Goal: Information Seeking & Learning: Learn about a topic

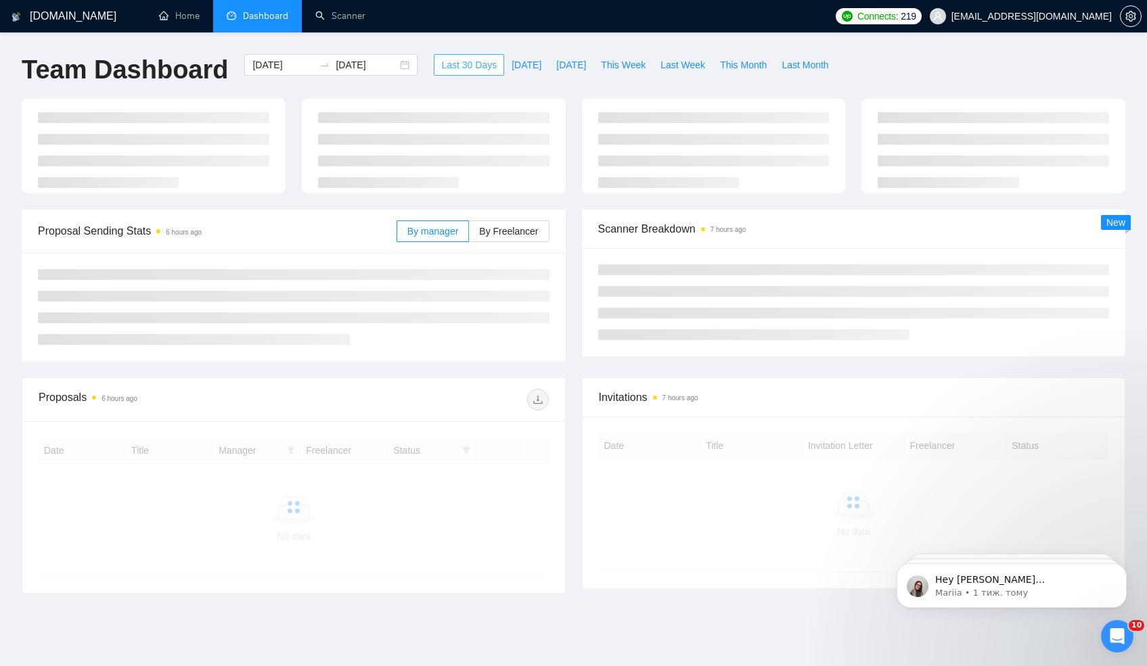
click at [451, 66] on span "Last 30 Days" at bounding box center [468, 65] width 55 height 15
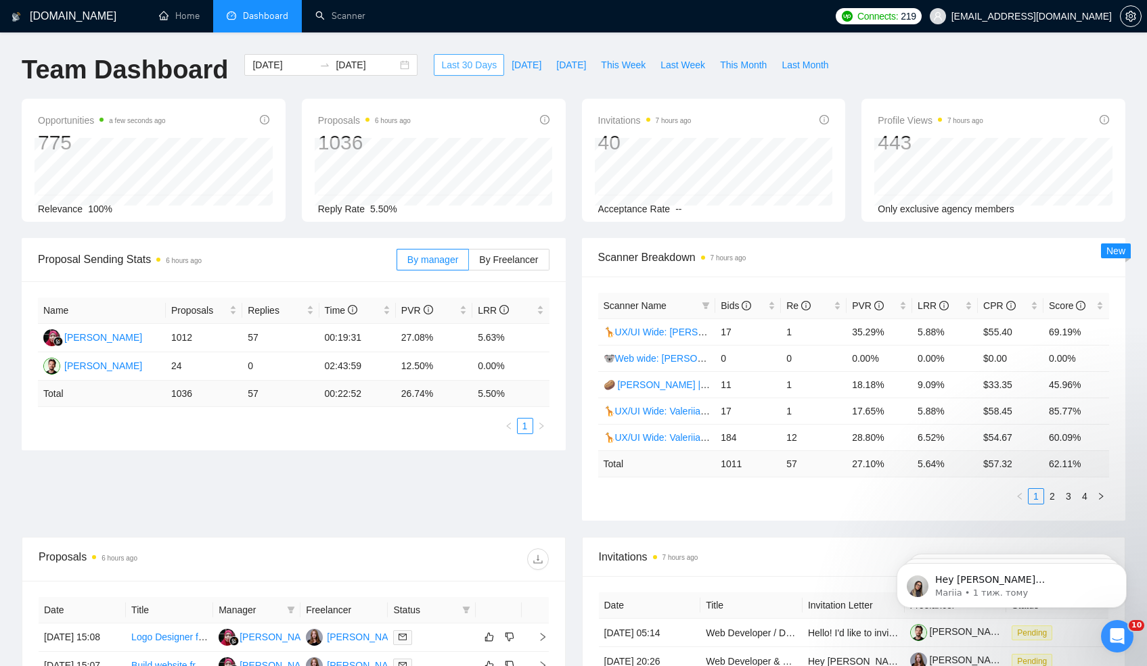
click at [451, 69] on span "Last 30 Days" at bounding box center [468, 65] width 55 height 15
click at [319, 60] on icon "swap-right" at bounding box center [324, 65] width 11 height 11
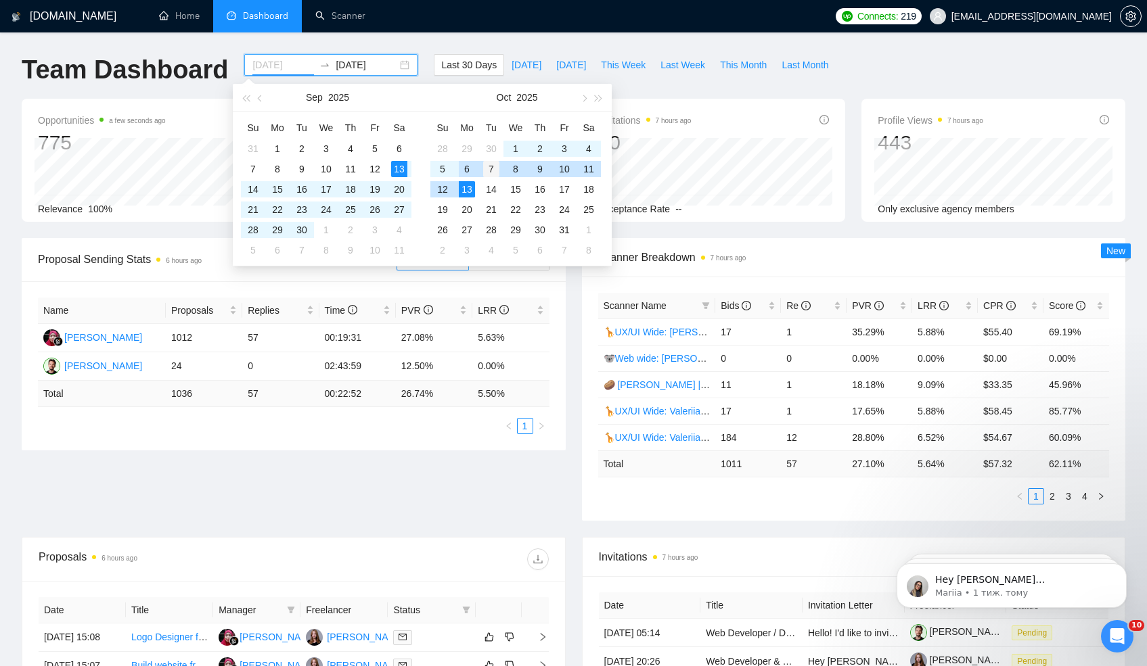
type input "[DATE]"
click at [487, 168] on div "7" at bounding box center [491, 169] width 16 height 16
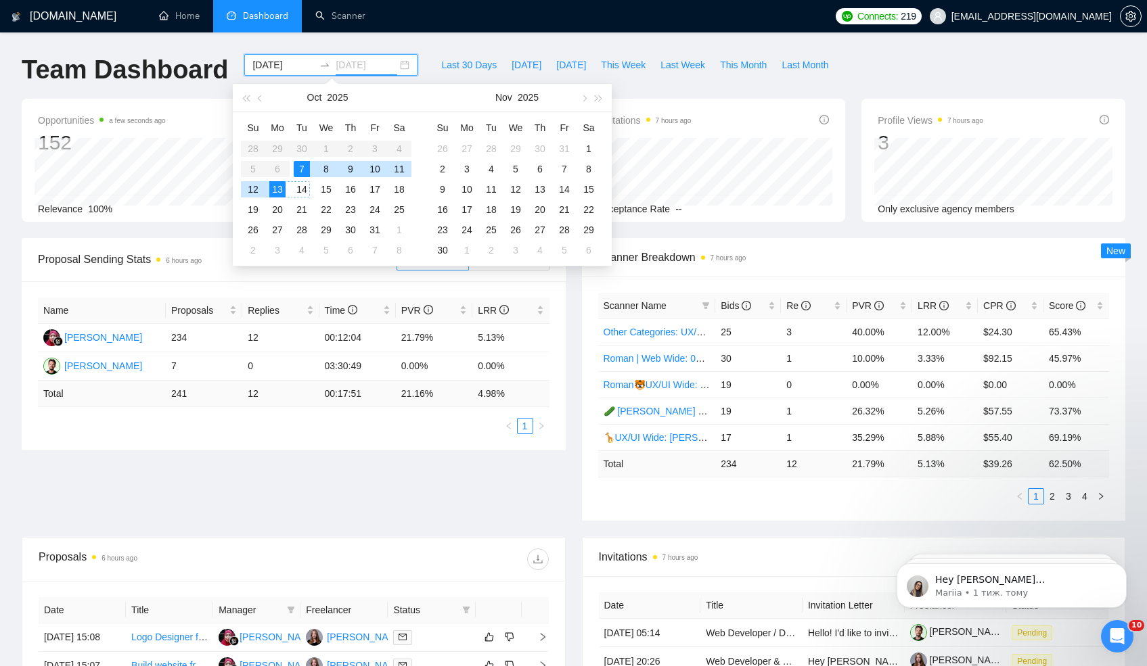
type input "[DATE]"
click at [554, 516] on div "Proposal Sending Stats 6 hours ago By manager By Freelancer Name Proposals Repl…" at bounding box center [574, 387] width 1120 height 299
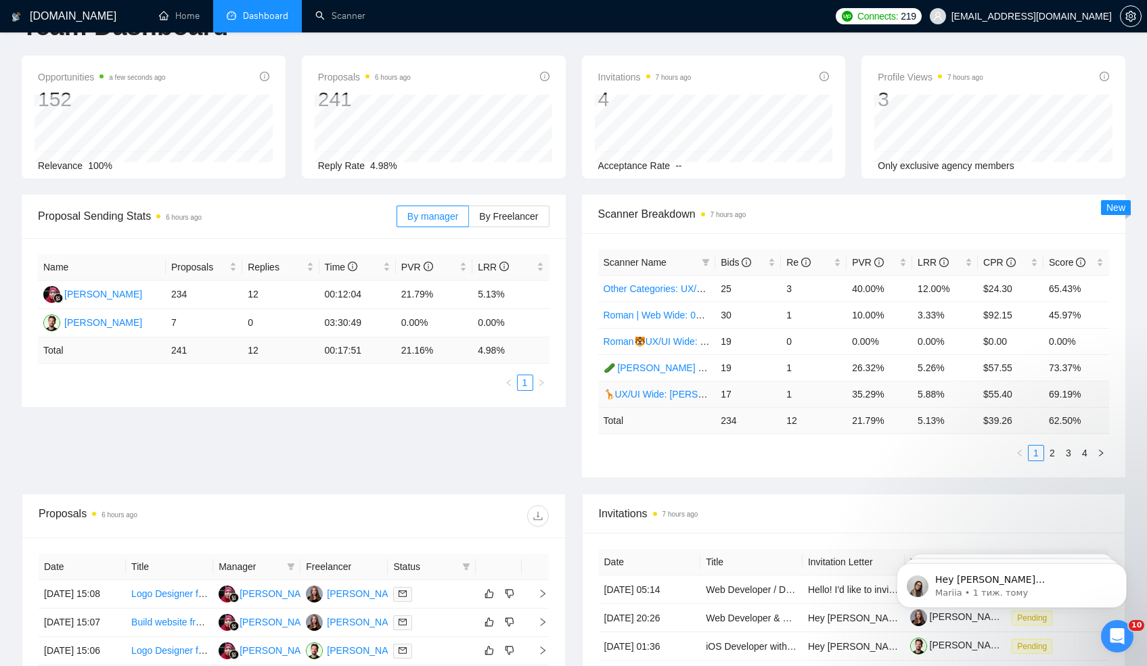
scroll to position [46, 0]
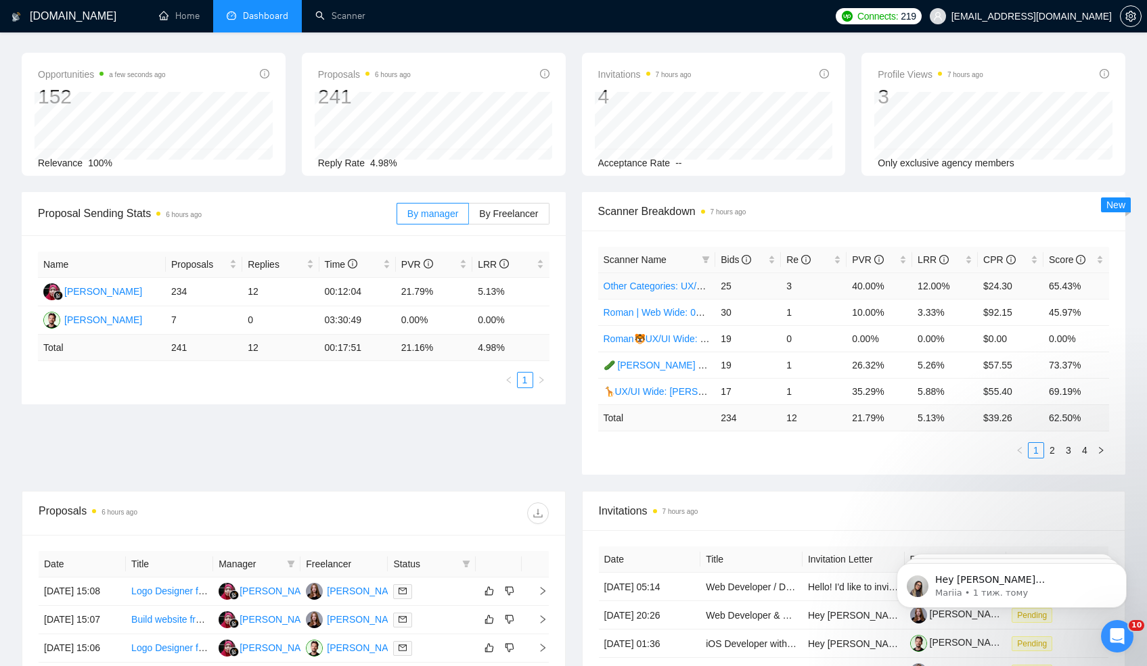
click at [652, 290] on link "Other Categories: UX/UI & Web design Valeriia" at bounding box center [703, 286] width 198 height 11
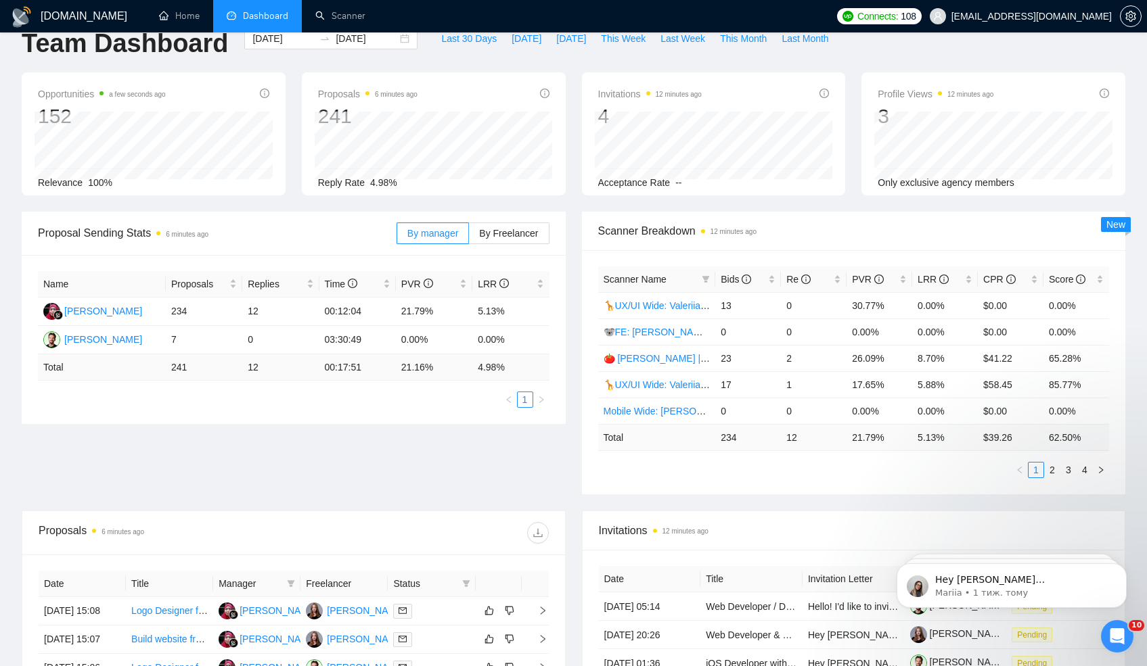
scroll to position [27, 0]
click at [1051, 472] on link "2" at bounding box center [1052, 469] width 15 height 15
click at [1035, 468] on link "1" at bounding box center [1035, 469] width 15 height 15
click at [1053, 468] on link "2" at bounding box center [1052, 469] width 15 height 15
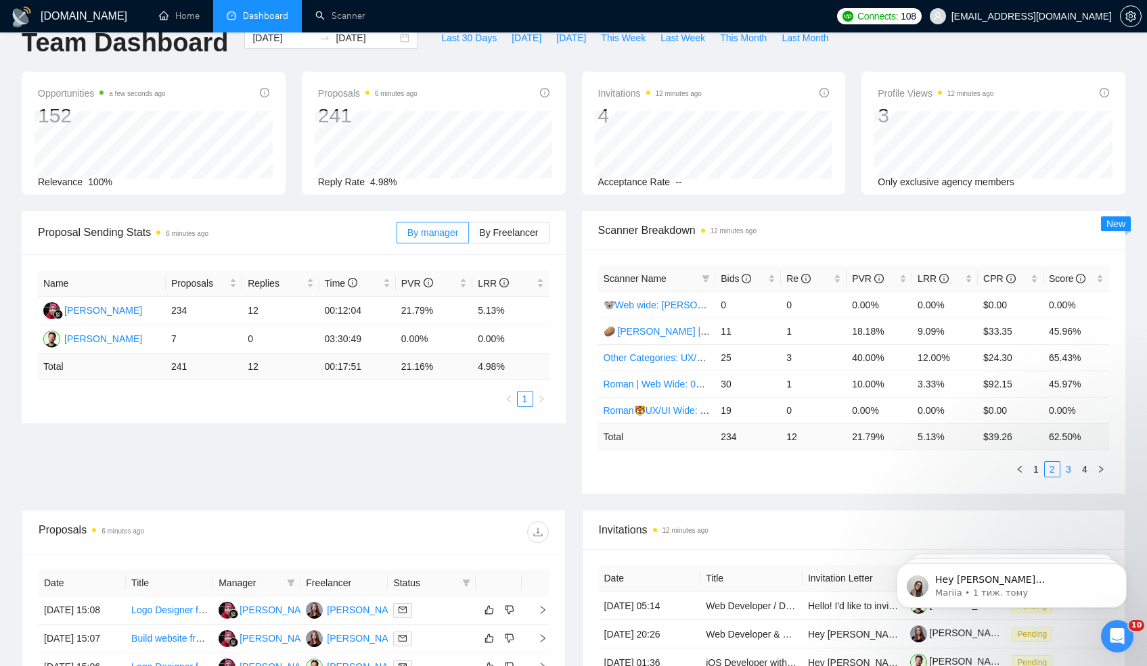
click at [1068, 468] on link "3" at bounding box center [1068, 469] width 15 height 15
click at [1047, 469] on link "2" at bounding box center [1052, 469] width 15 height 15
click at [1065, 466] on link "3" at bounding box center [1068, 469] width 15 height 15
click at [1054, 468] on link "2" at bounding box center [1052, 469] width 15 height 15
click at [1062, 470] on link "3" at bounding box center [1068, 469] width 15 height 15
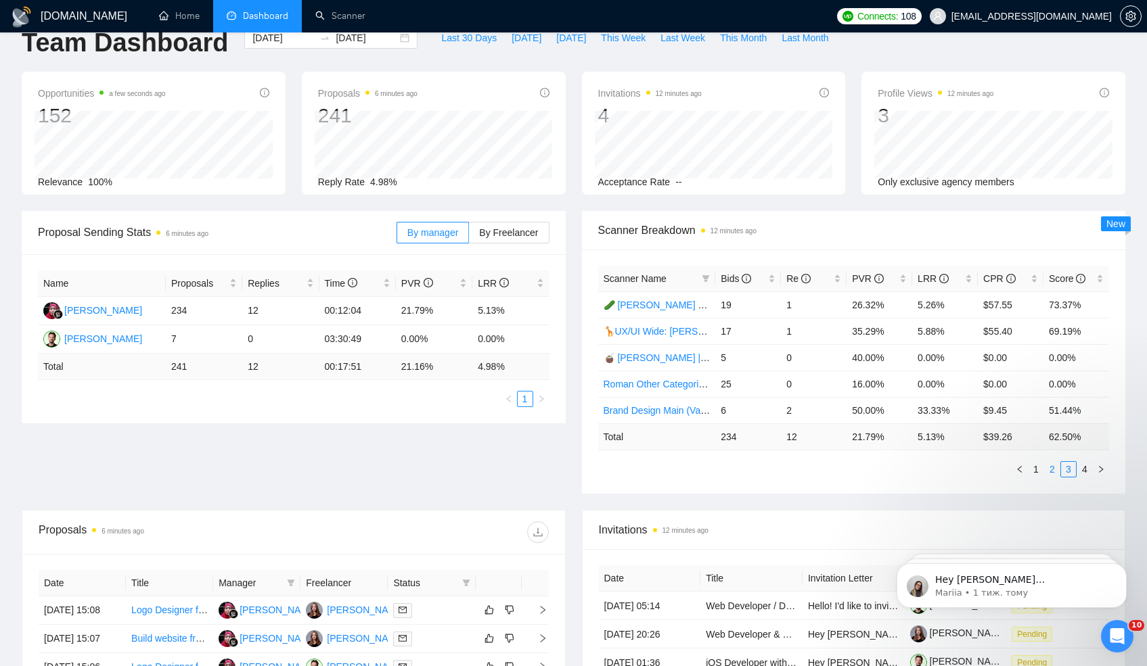
click at [1051, 468] on link "2" at bounding box center [1052, 469] width 15 height 15
click at [1041, 468] on link "1" at bounding box center [1035, 469] width 15 height 15
click at [1049, 470] on link "2" at bounding box center [1052, 469] width 15 height 15
click at [1068, 470] on link "3" at bounding box center [1068, 469] width 15 height 15
click at [1055, 470] on link "2" at bounding box center [1052, 469] width 15 height 15
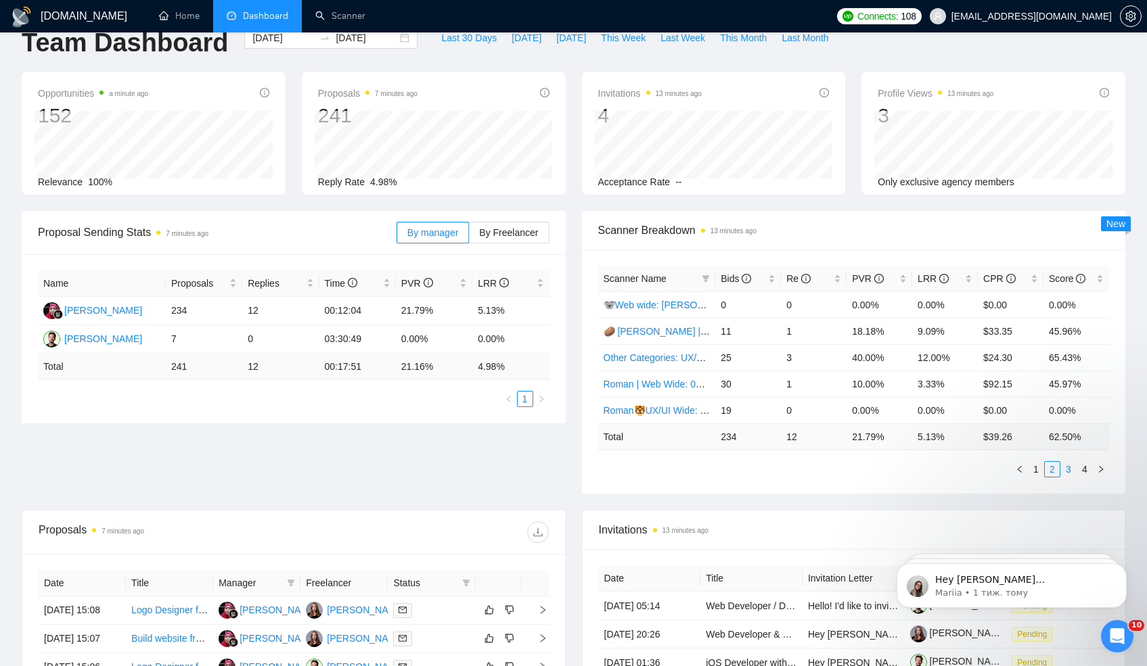
click at [1066, 465] on link "3" at bounding box center [1068, 469] width 15 height 15
click at [1086, 470] on link "4" at bounding box center [1084, 469] width 15 height 15
click at [1064, 471] on link "3" at bounding box center [1068, 469] width 15 height 15
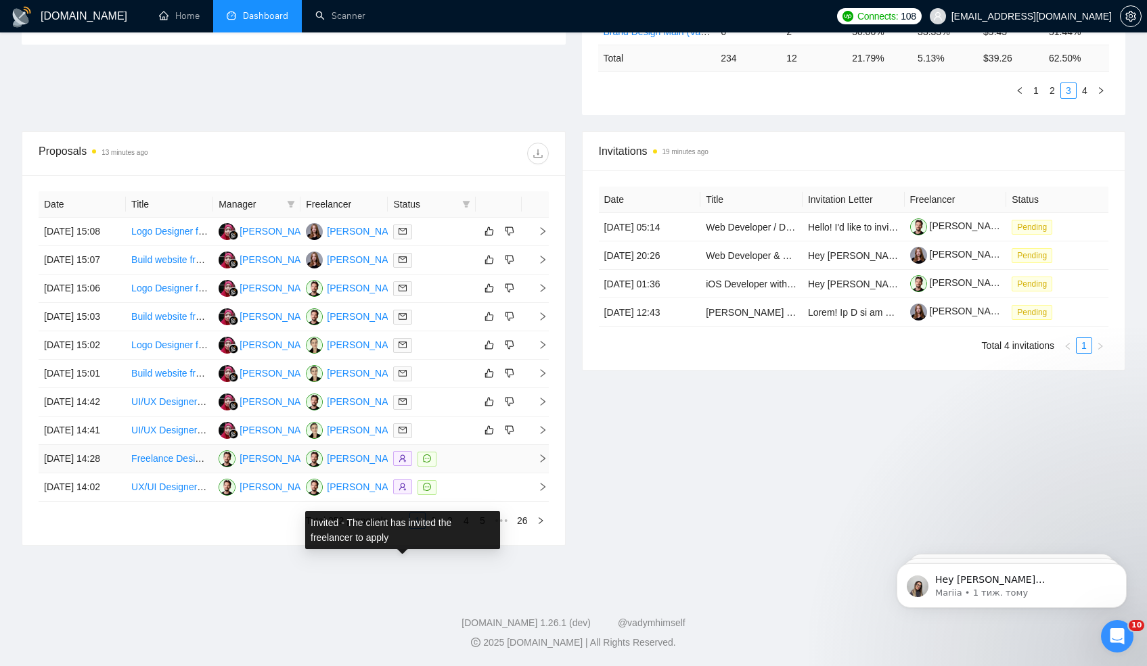
scroll to position [0, 0]
